Goal: Transaction & Acquisition: Purchase product/service

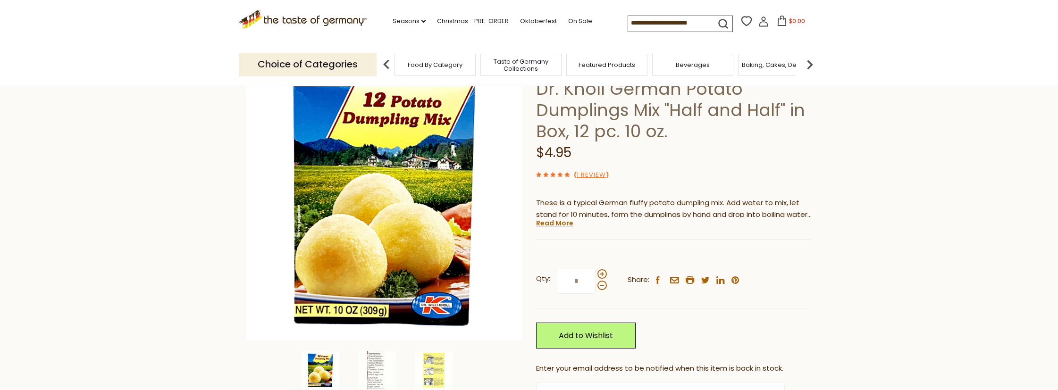
scroll to position [65, 0]
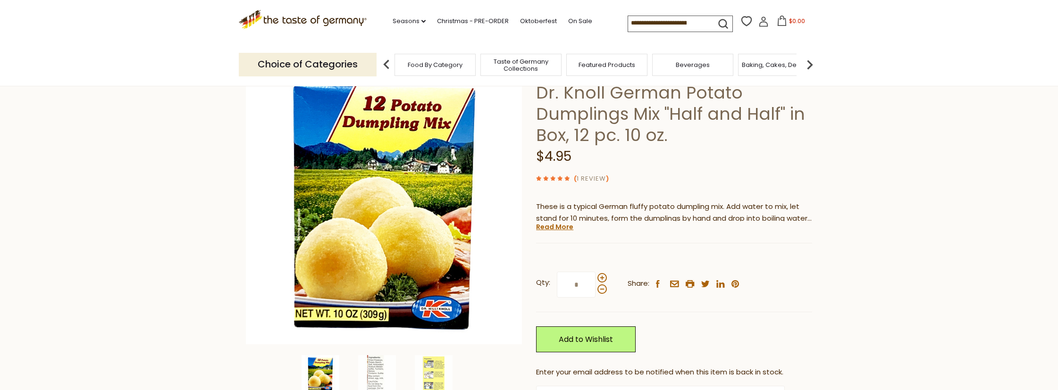
click at [592, 183] on link "1 Review" at bounding box center [591, 179] width 29 height 10
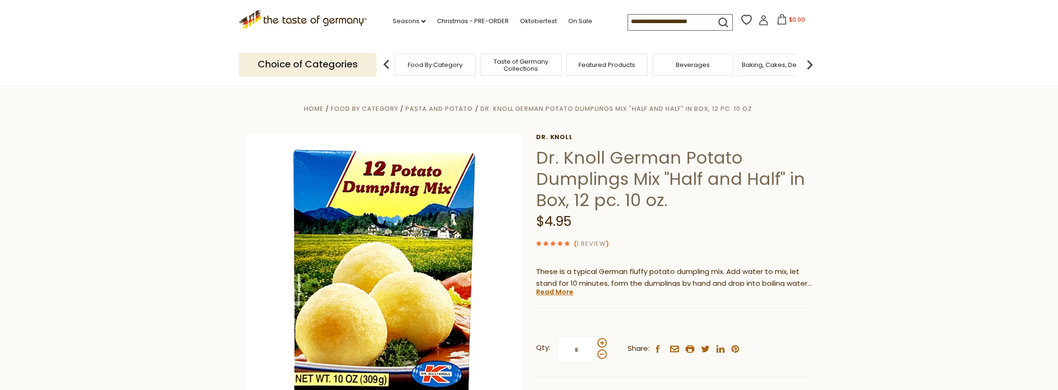
click at [602, 244] on link "1 Review" at bounding box center [591, 244] width 29 height 10
click at [583, 243] on link "1 Review" at bounding box center [591, 244] width 29 height 10
click at [558, 245] on icon at bounding box center [559, 243] width 5 height 5
click at [592, 243] on link "1 Review" at bounding box center [591, 244] width 29 height 10
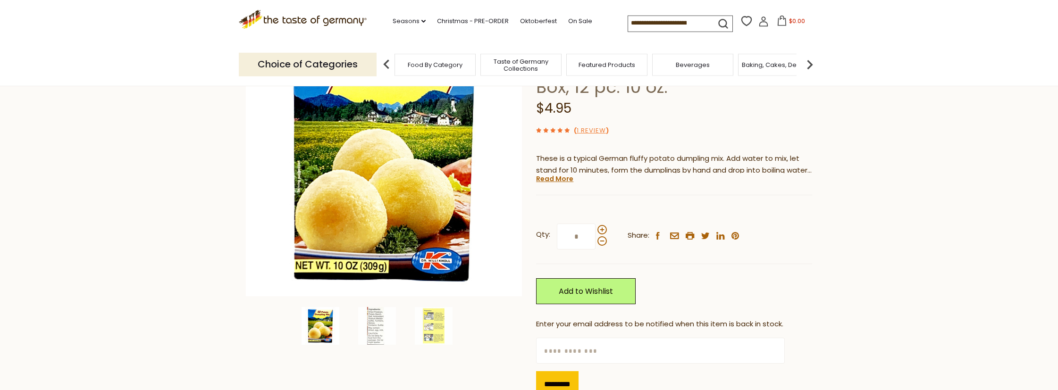
scroll to position [114, 0]
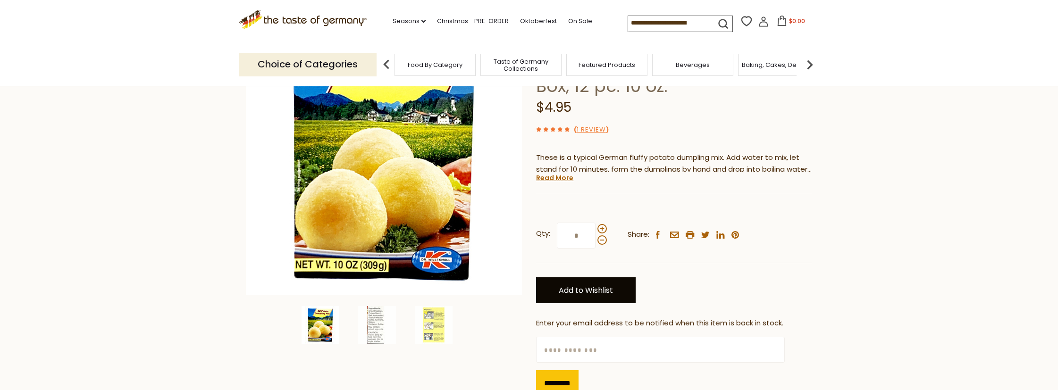
click at [592, 292] on link "Add to Wishlist" at bounding box center [586, 291] width 100 height 26
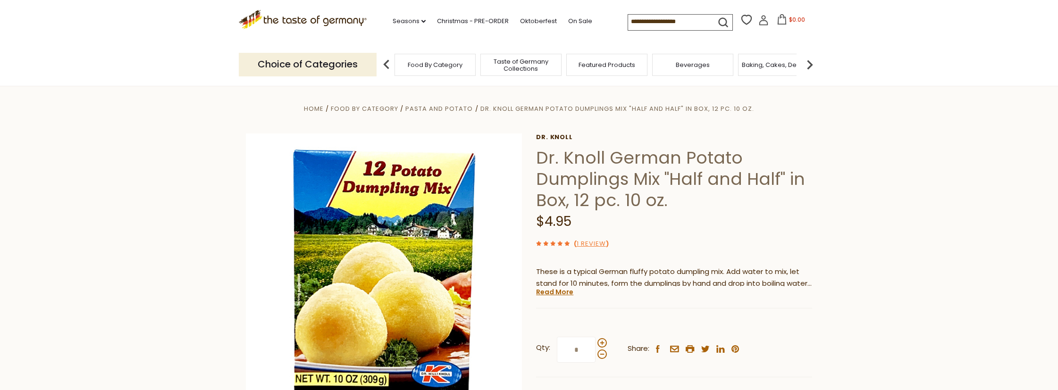
scroll to position [114, 0]
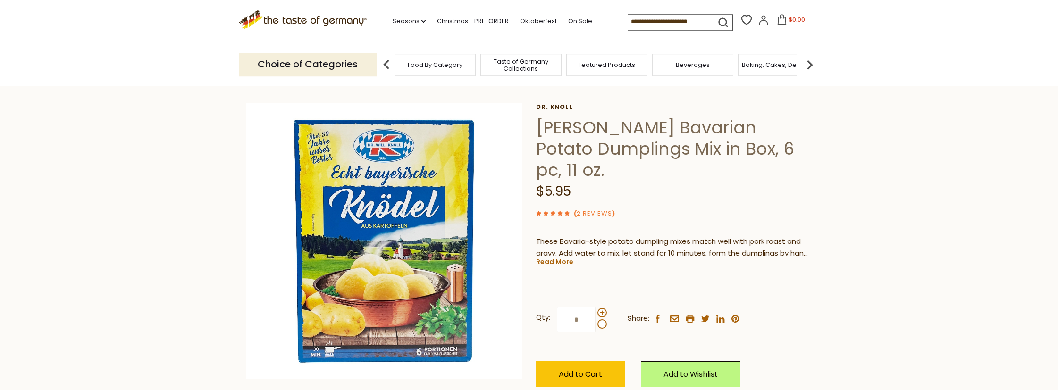
scroll to position [65, 0]
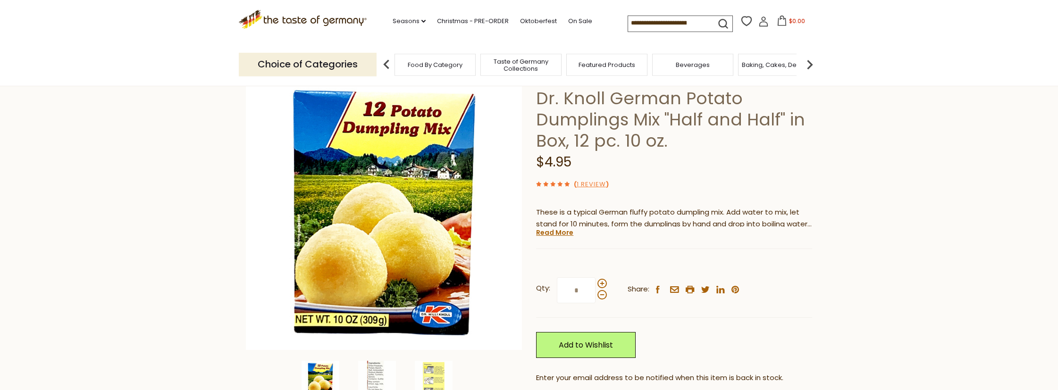
scroll to position [65, 0]
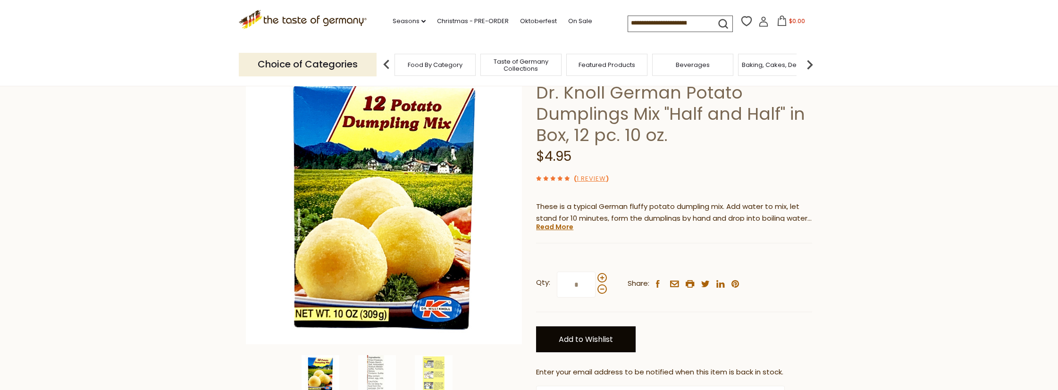
click at [600, 346] on link "Add to Wishlist" at bounding box center [586, 340] width 100 height 26
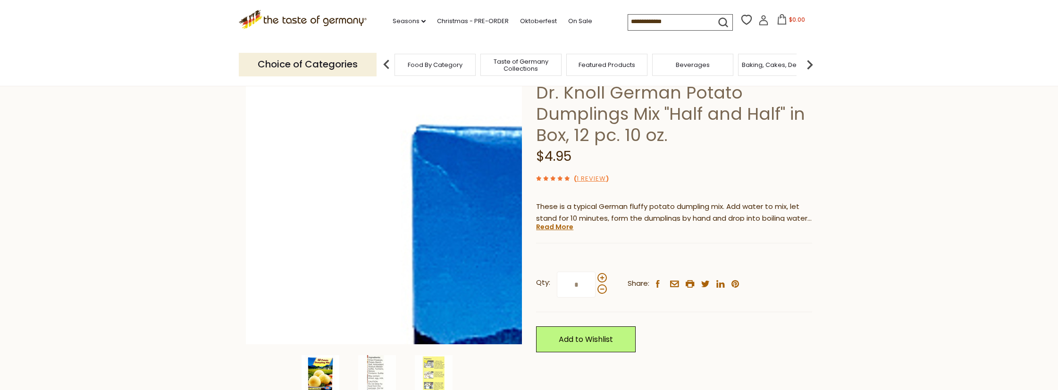
scroll to position [65, 0]
